Goal: Check status: Check status

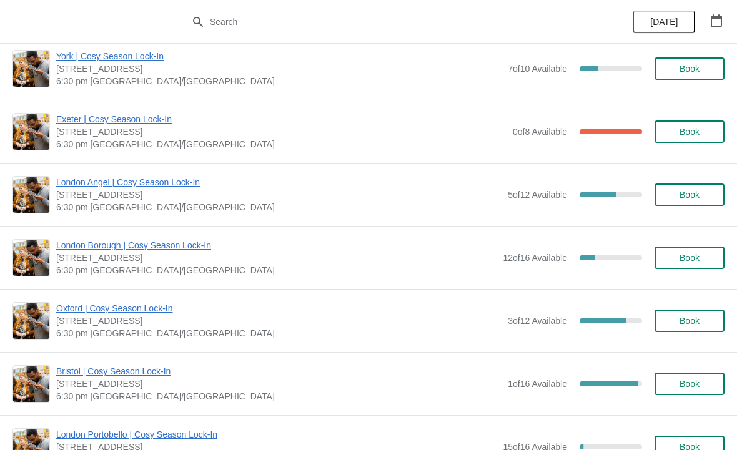
scroll to position [456, 0]
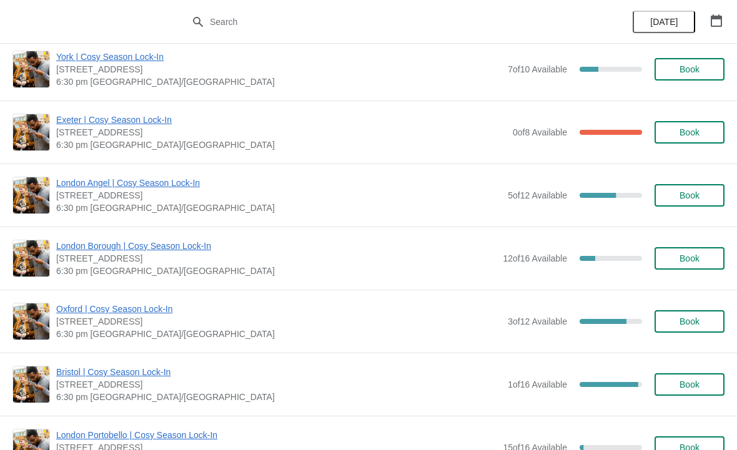
click at [161, 188] on span "London Angel | Cosy Season Lock-In" at bounding box center [278, 183] width 445 height 12
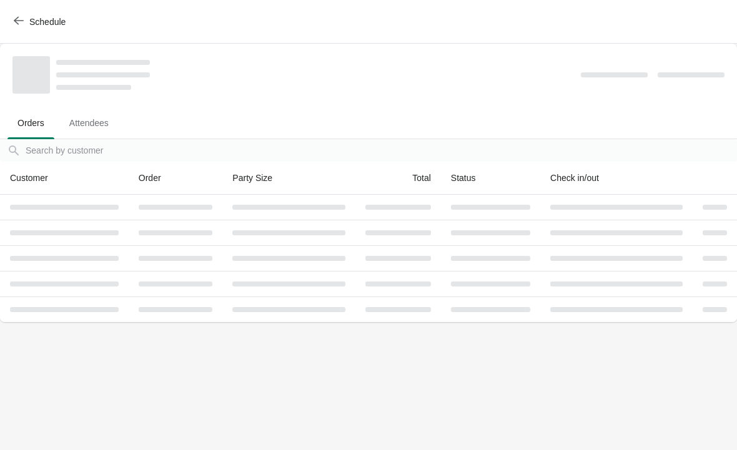
scroll to position [0, 0]
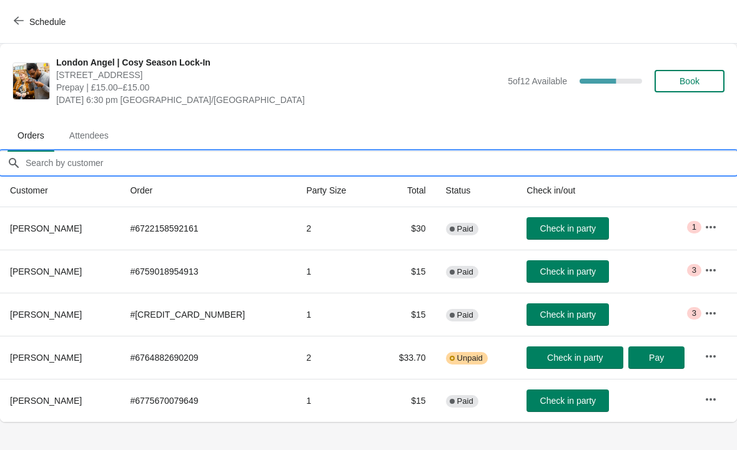
click at [88, 155] on input "Orders filter search" at bounding box center [381, 163] width 712 height 22
click at [104, 132] on span "Attendees" at bounding box center [88, 135] width 59 height 22
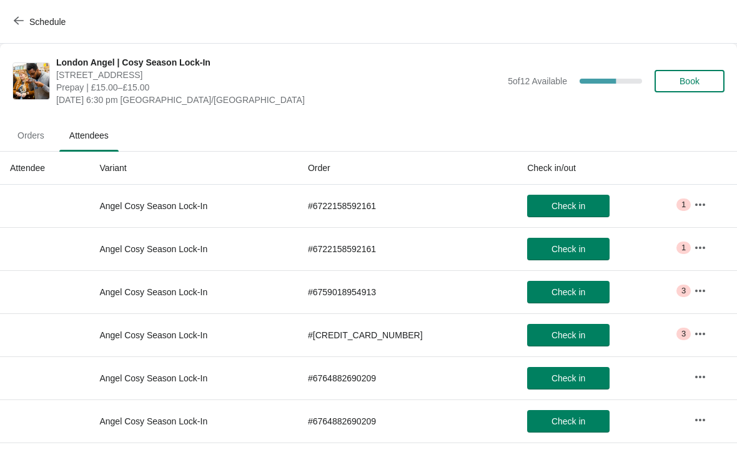
click at [692, 215] on button "button" at bounding box center [700, 205] width 22 height 22
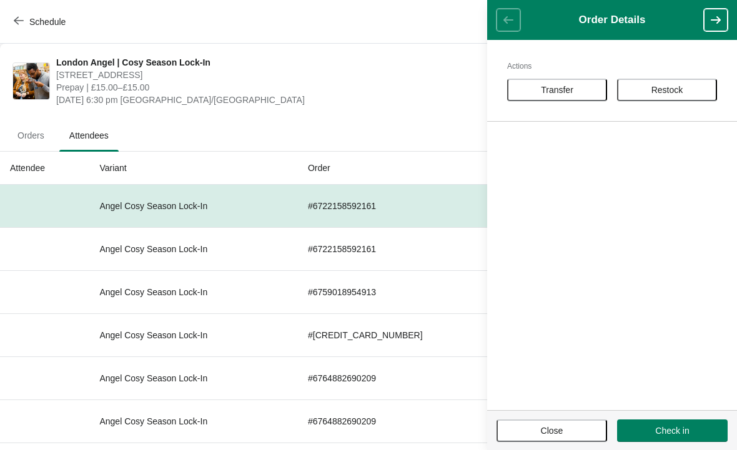
click at [712, 30] on button "button" at bounding box center [716, 20] width 24 height 22
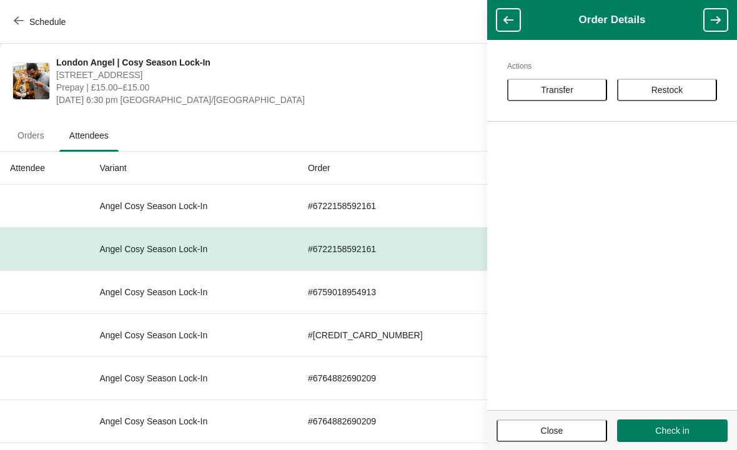
click at [705, 34] on header "Order Details" at bounding box center [612, 20] width 250 height 40
click at [708, 31] on button "button" at bounding box center [716, 20] width 24 height 22
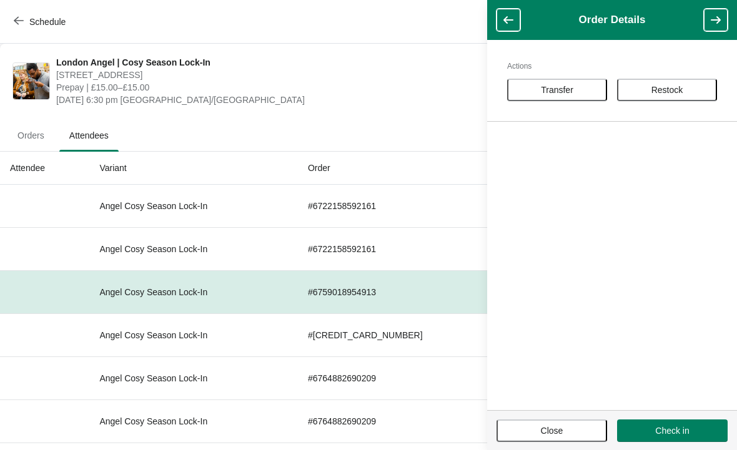
click at [708, 31] on button "button" at bounding box center [716, 20] width 24 height 22
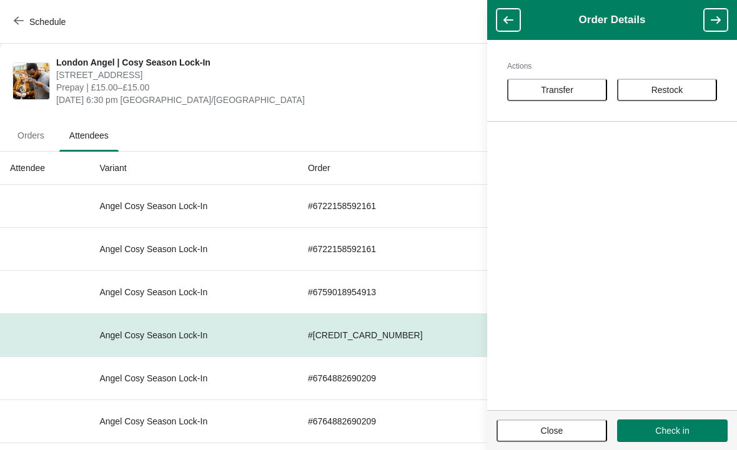
click at [710, 31] on button "button" at bounding box center [716, 20] width 24 height 22
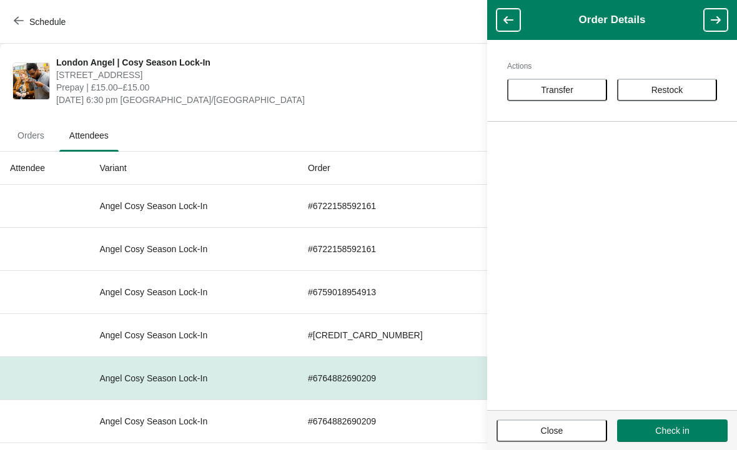
click at [417, 146] on ul "Orders Attendees" at bounding box center [368, 135] width 727 height 32
click at [521, 426] on span "Close" at bounding box center [552, 431] width 88 height 10
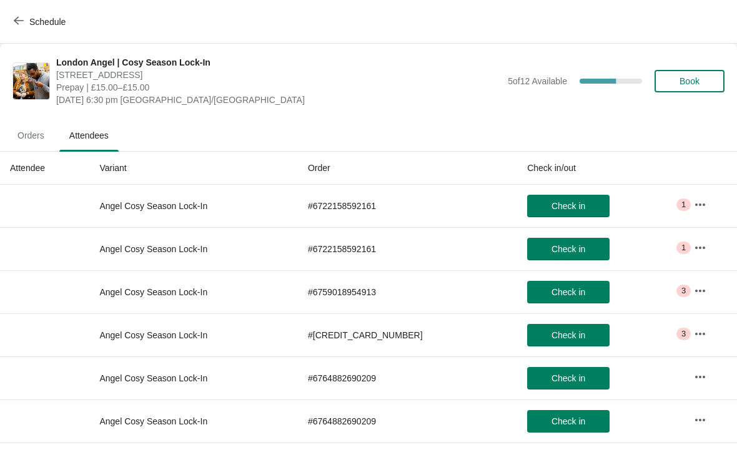
click at [16, 17] on icon "button" at bounding box center [19, 21] width 10 height 10
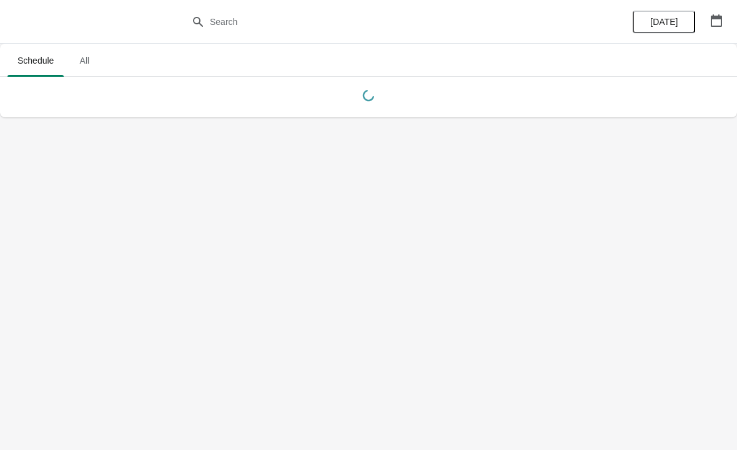
click at [84, 61] on span "All" at bounding box center [84, 60] width 31 height 22
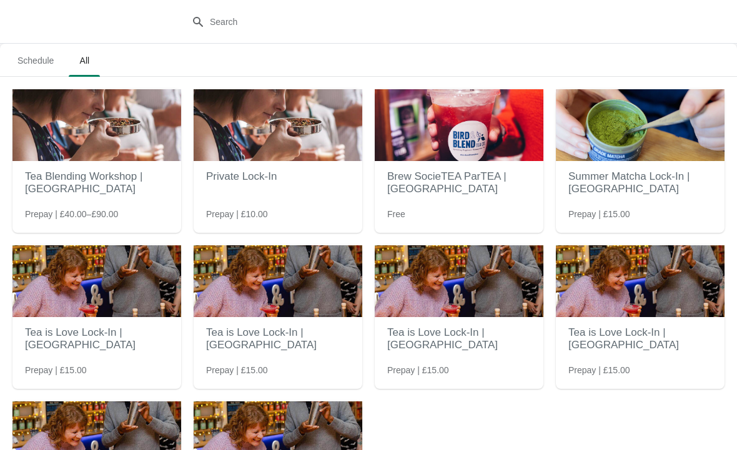
click at [38, 56] on span "Schedule" at bounding box center [35, 60] width 56 height 22
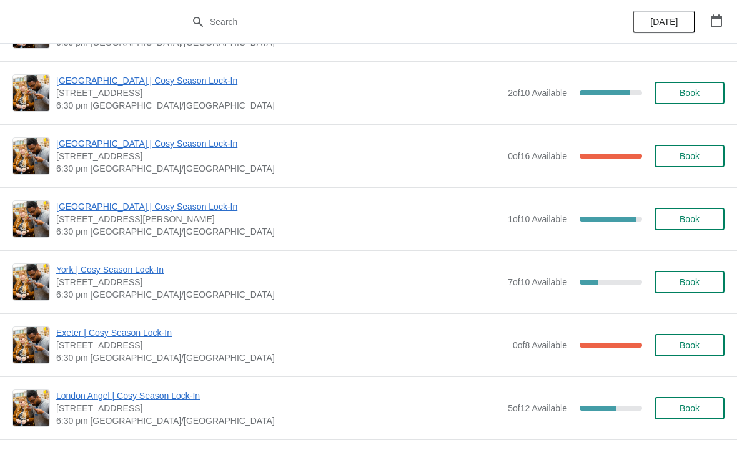
scroll to position [246, 0]
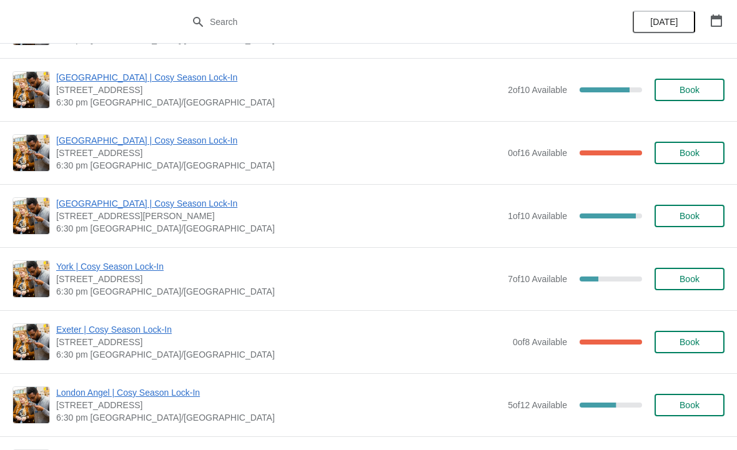
click at [152, 394] on span "London Angel | Cosy Season Lock-In" at bounding box center [278, 392] width 445 height 12
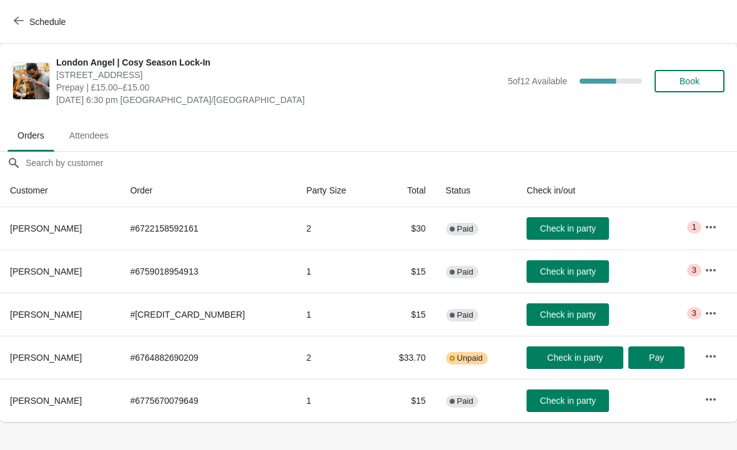
scroll to position [0, 0]
click at [712, 225] on icon "button" at bounding box center [710, 227] width 12 height 12
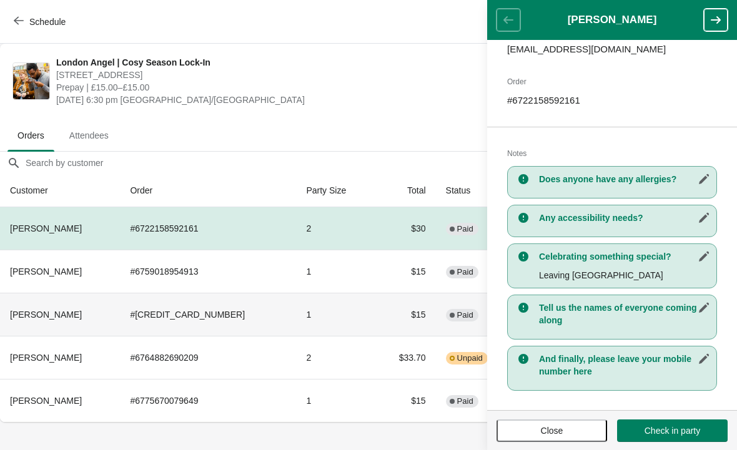
click at [446, 309] on span "Complete Paid" at bounding box center [462, 315] width 32 height 12
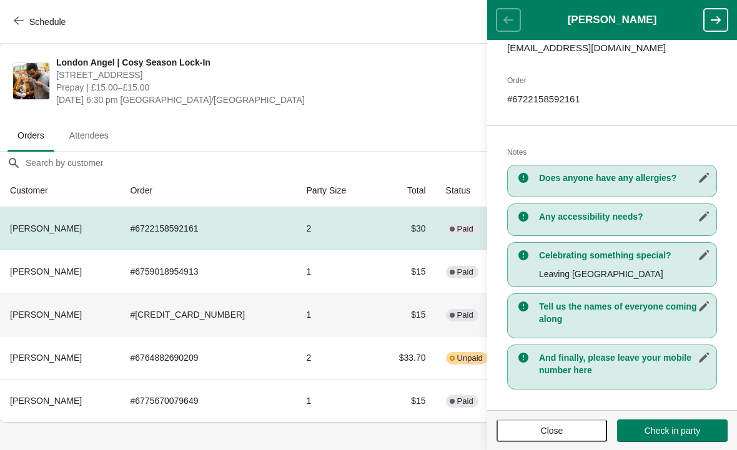
scroll to position [170, 0]
click at [549, 440] on button "Close" at bounding box center [551, 431] width 111 height 22
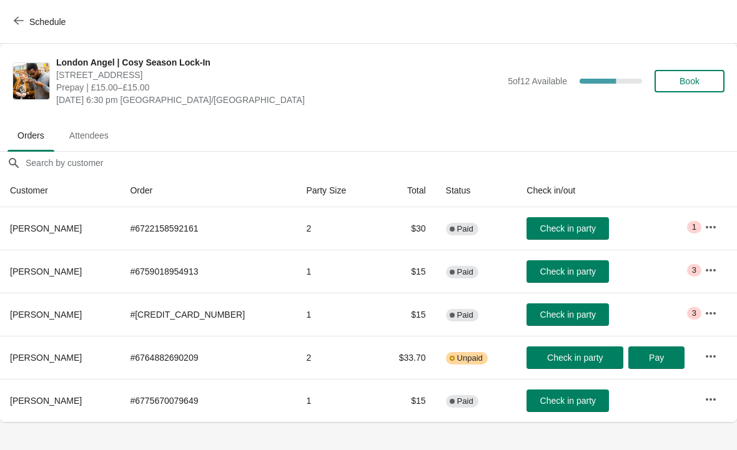
click at [711, 278] on button "button" at bounding box center [710, 270] width 22 height 22
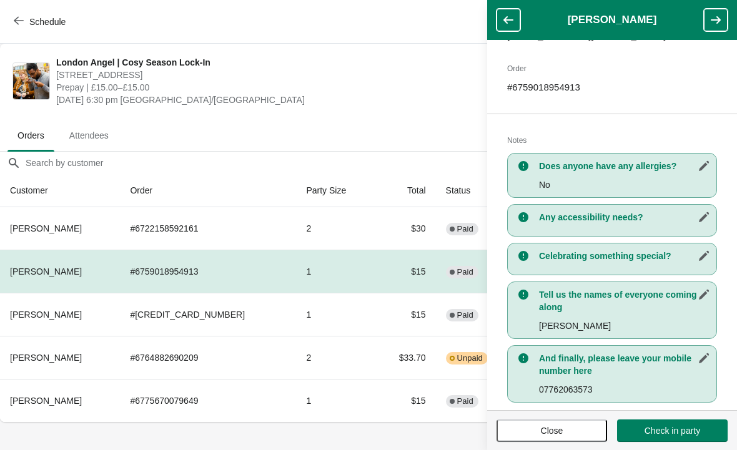
click at [571, 440] on button "Close" at bounding box center [551, 431] width 111 height 22
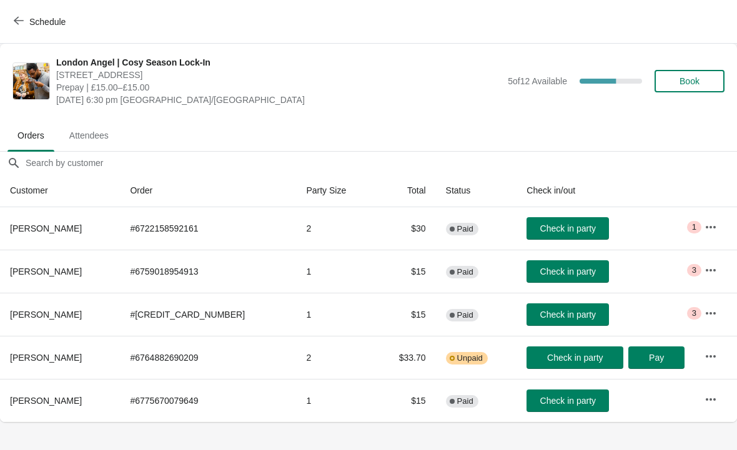
scroll to position [201, 0]
click at [708, 307] on icon "button" at bounding box center [710, 313] width 12 height 12
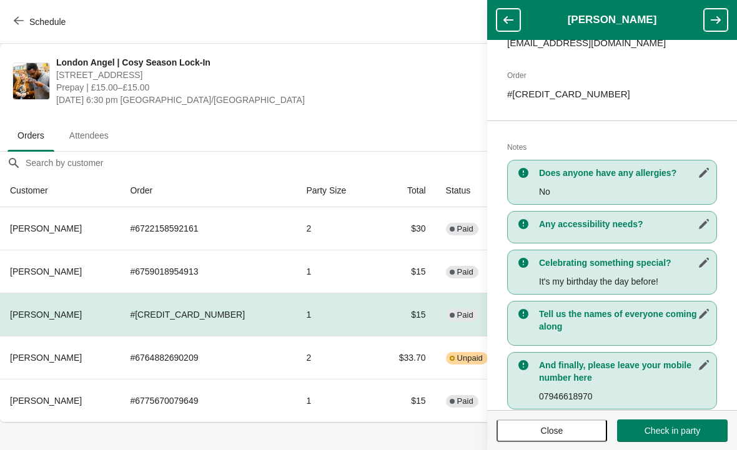
click at [582, 440] on button "Close" at bounding box center [551, 431] width 111 height 22
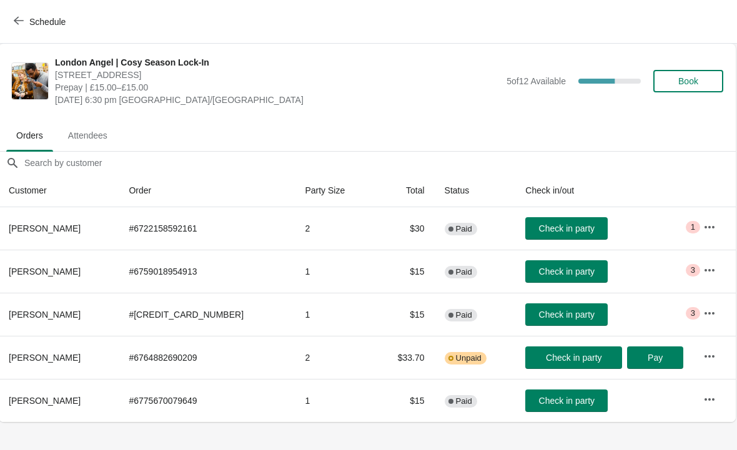
scroll to position [0, 1]
click at [712, 353] on icon "button" at bounding box center [710, 356] width 12 height 12
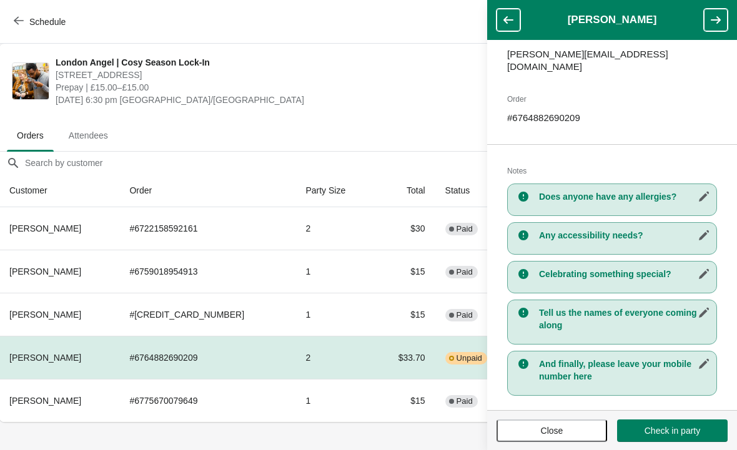
scroll to position [163, 0]
click at [456, 358] on span "Unpaid" at bounding box center [469, 358] width 26 height 10
click at [548, 426] on span "Close" at bounding box center [552, 431] width 22 height 10
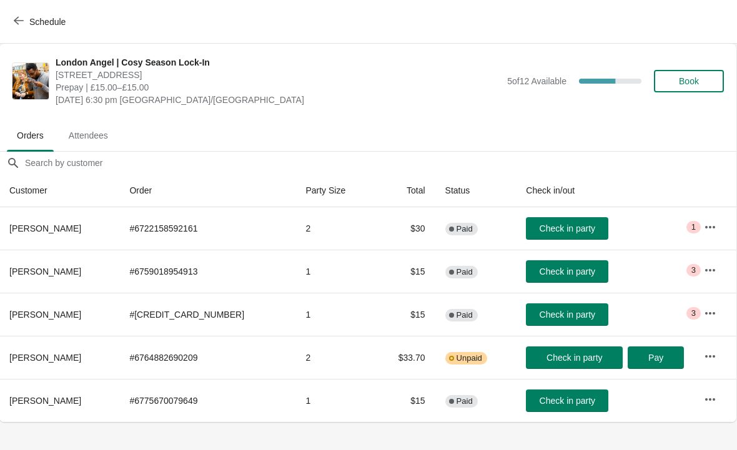
click at [709, 401] on icon "button" at bounding box center [710, 399] width 12 height 12
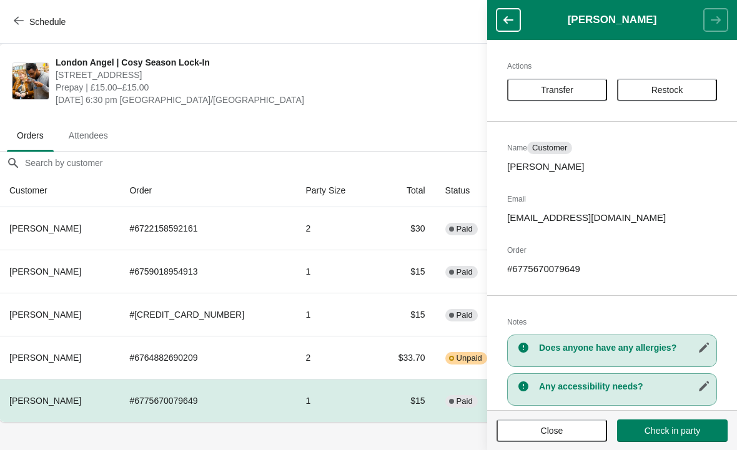
scroll to position [0, 0]
click at [552, 428] on span "Close" at bounding box center [552, 431] width 22 height 10
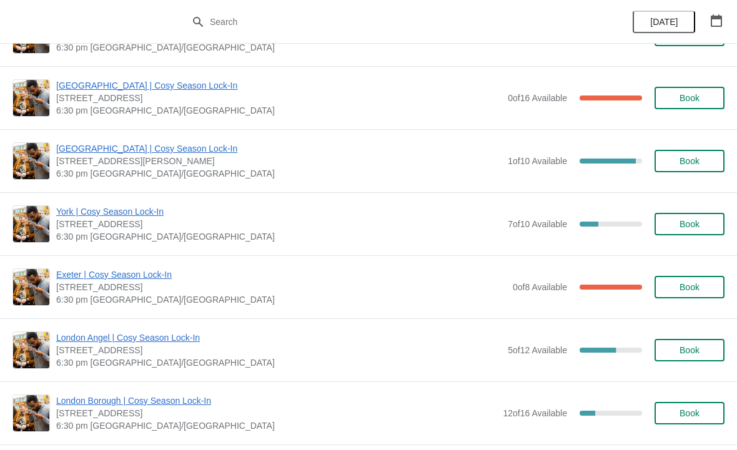
scroll to position [302, 0]
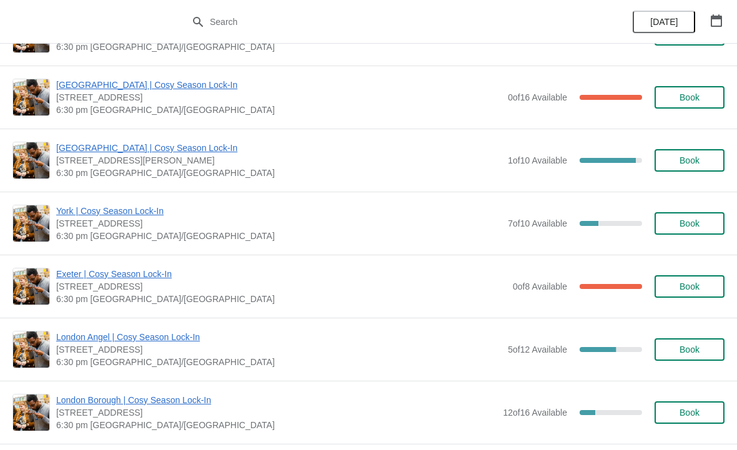
click at [77, 338] on span "London Angel | Cosy Season Lock-In" at bounding box center [278, 337] width 445 height 12
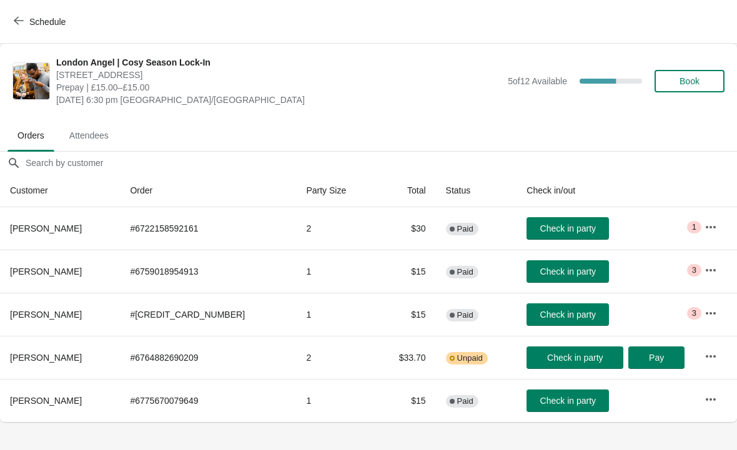
scroll to position [0, 0]
